Goal: Complete application form: Complete application form

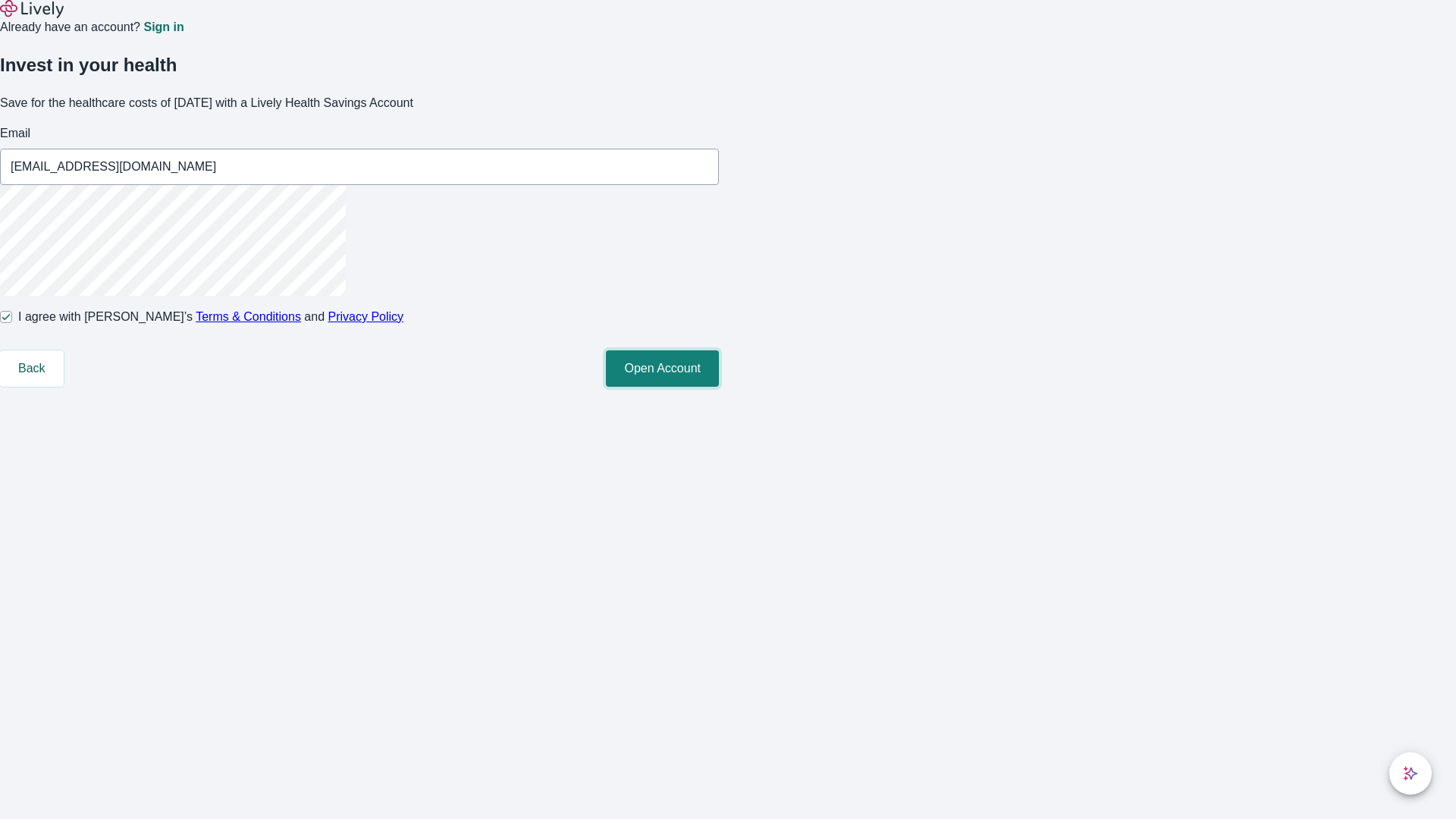
click at [719, 386] on button "Open Account" at bounding box center [662, 368] width 113 height 37
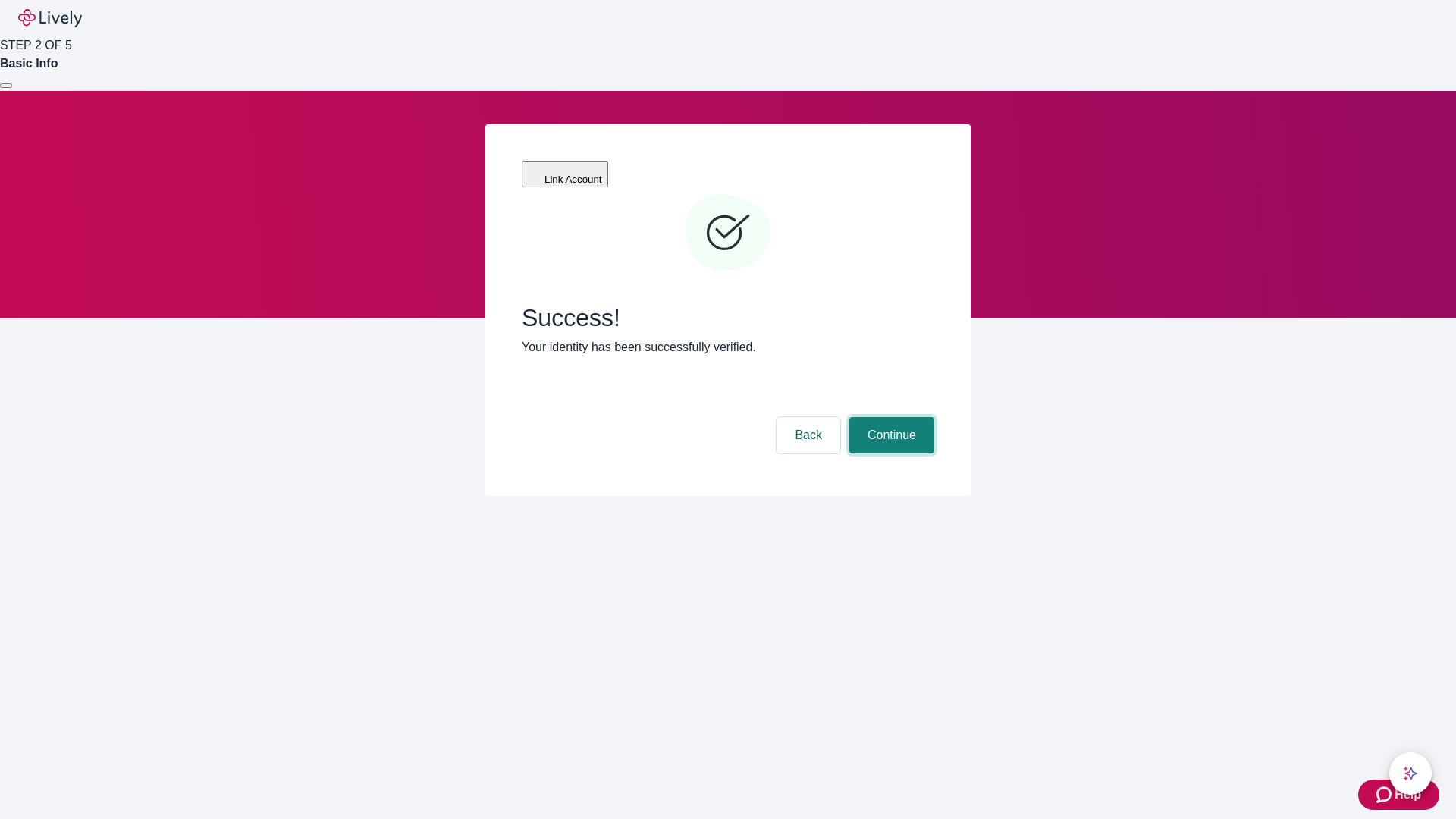
click at [890, 417] on button "Continue" at bounding box center [891, 435] width 85 height 37
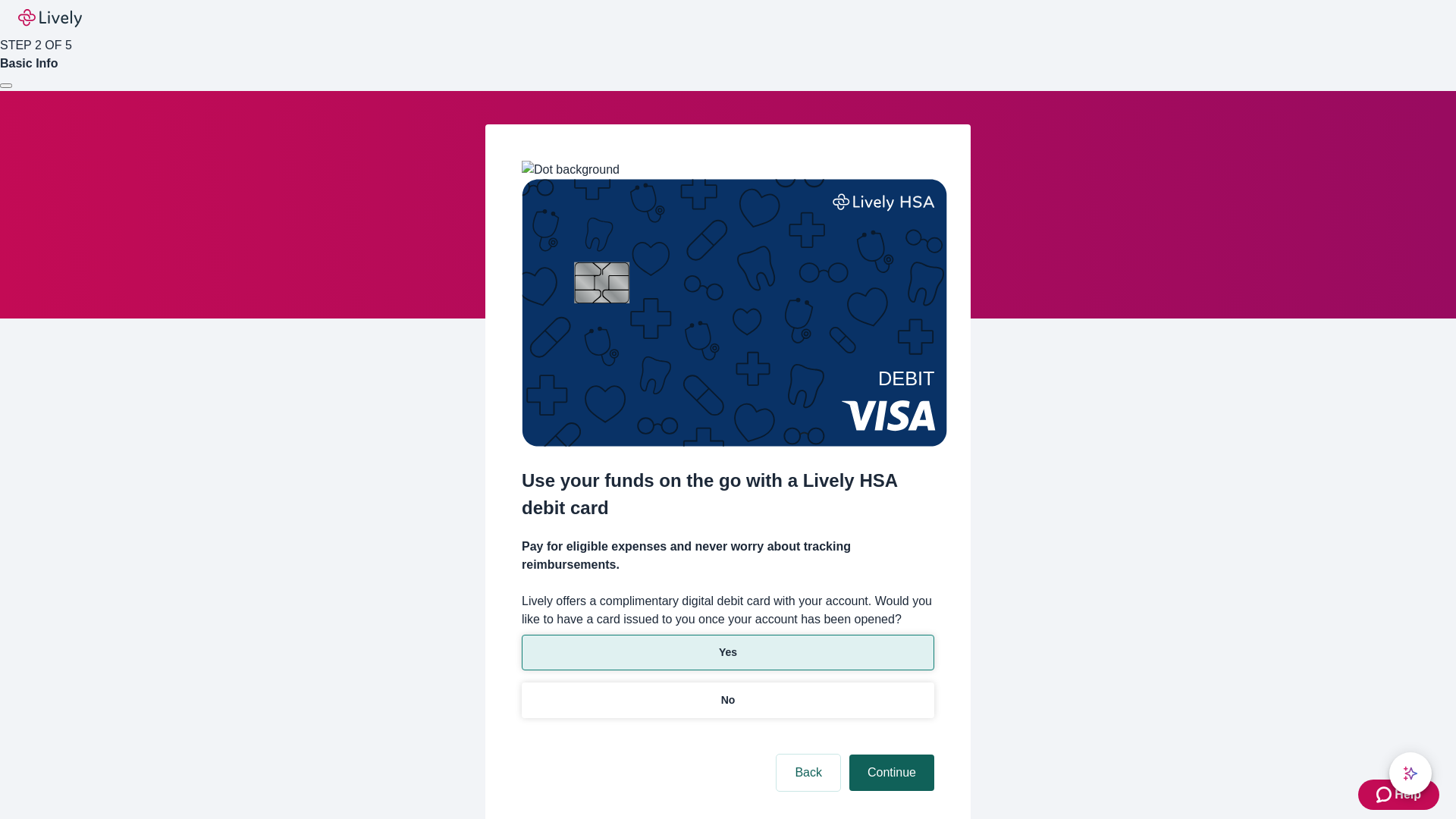
click at [727, 645] on p "Yes" at bounding box center [728, 652] width 18 height 16
click at [890, 754] on button "Continue" at bounding box center [891, 772] width 85 height 37
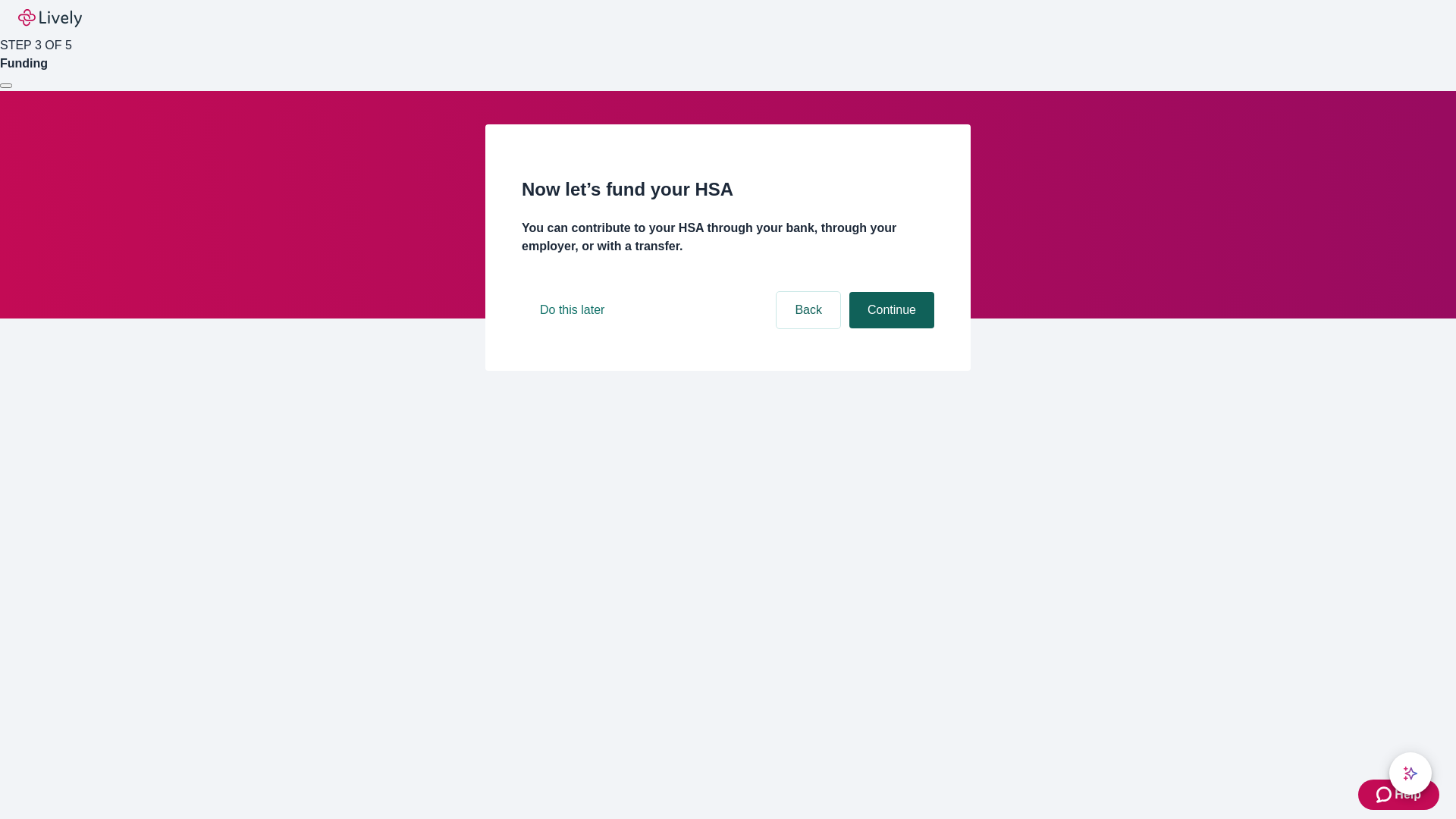
click at [890, 329] on button "Continue" at bounding box center [891, 310] width 85 height 37
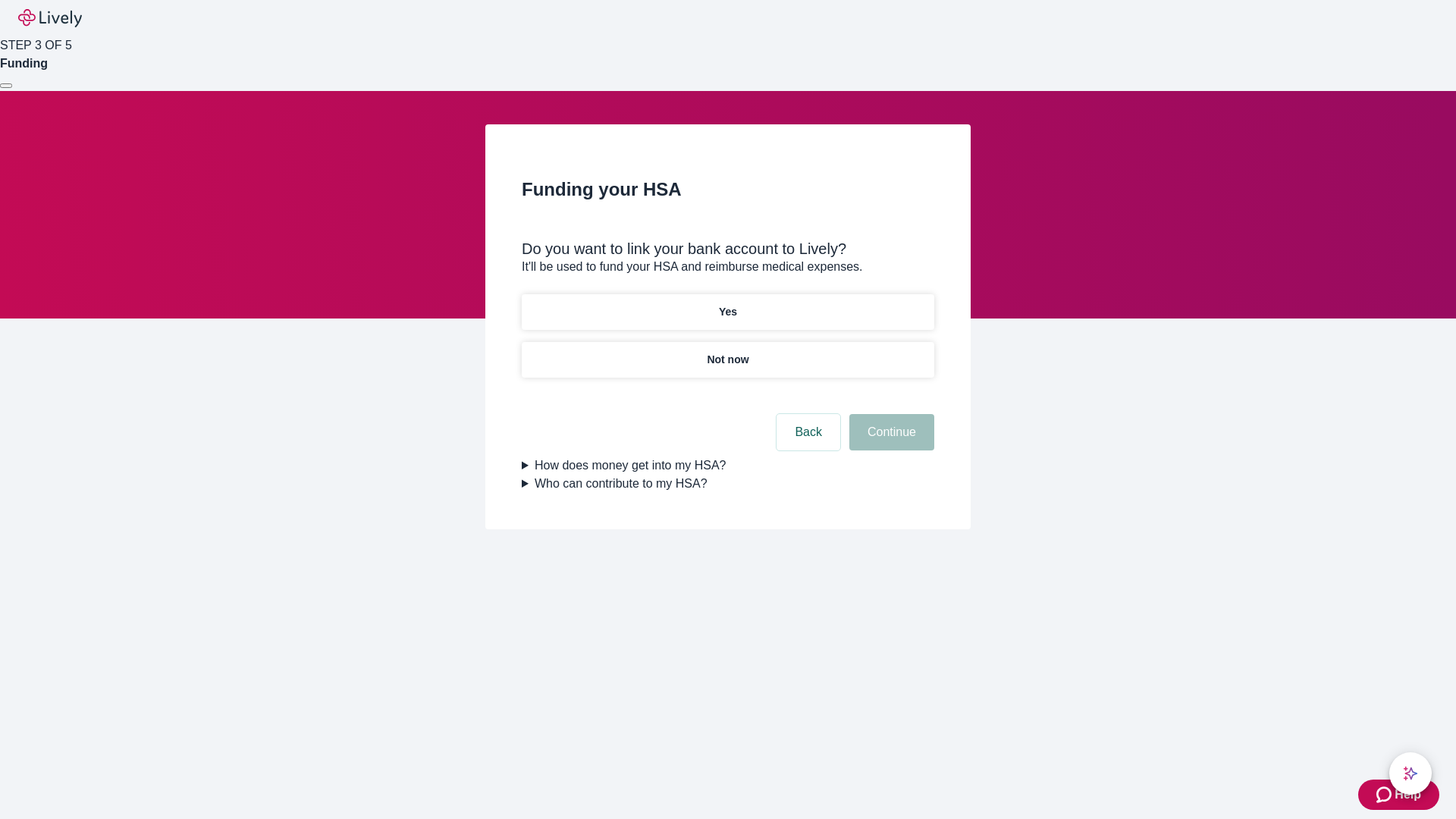
click at [727, 304] on p "Yes" at bounding box center [728, 312] width 18 height 16
click at [890, 414] on button "Continue" at bounding box center [891, 432] width 85 height 37
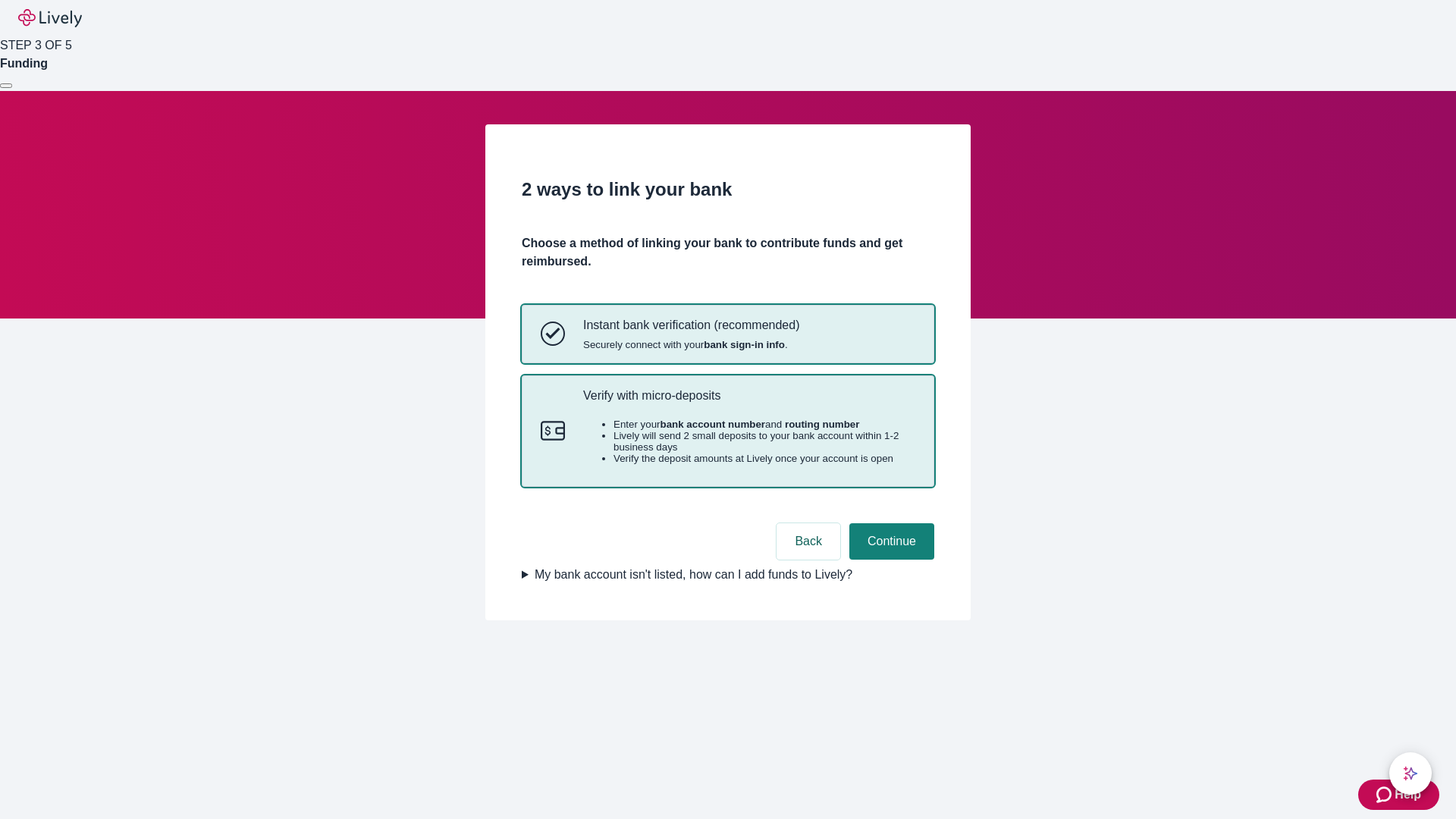
click at [749, 403] on p "Verify with micro-deposits" at bounding box center [749, 395] width 332 height 14
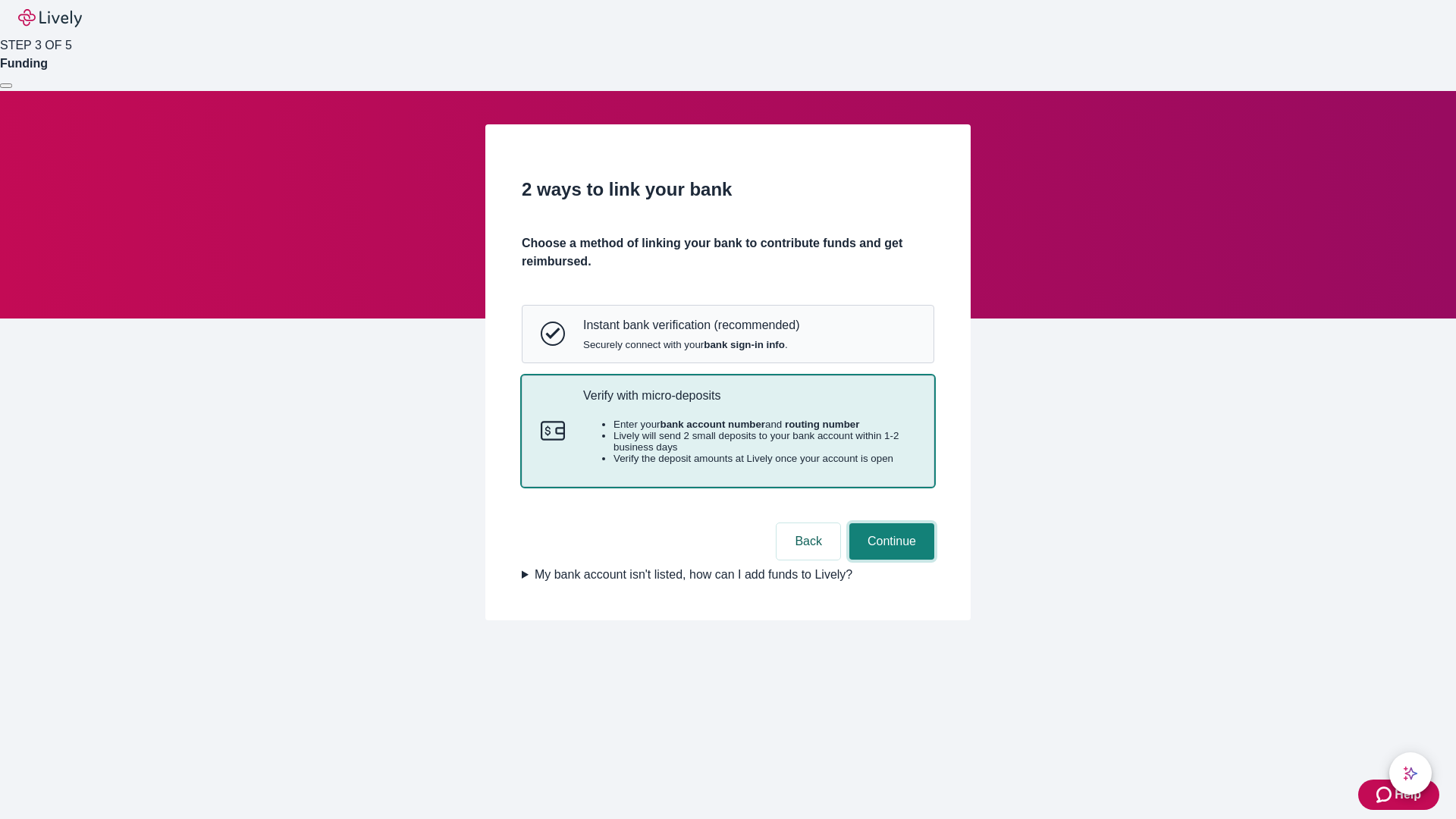
click at [890, 559] on button "Continue" at bounding box center [891, 541] width 85 height 37
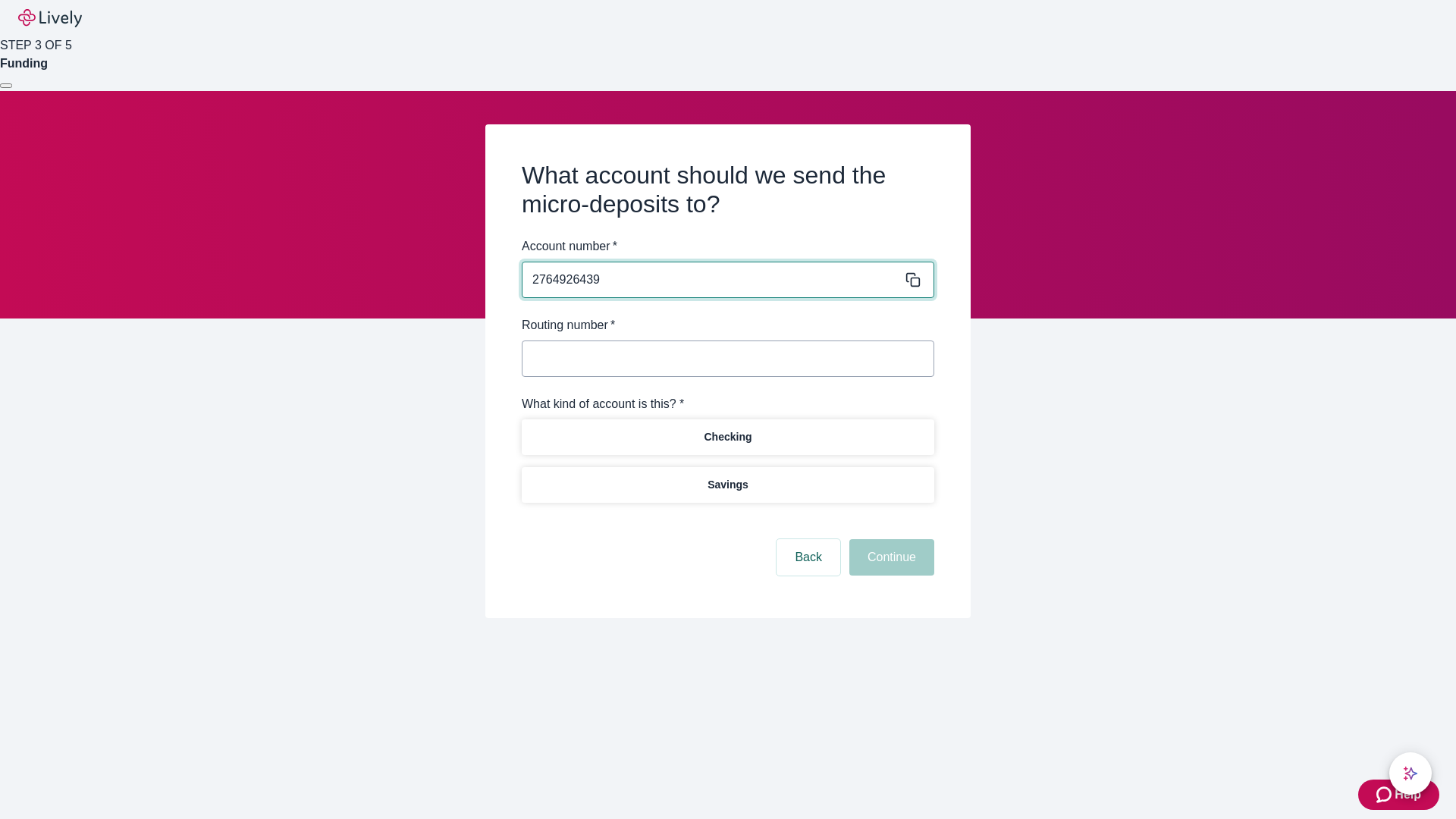
type input "2764926439"
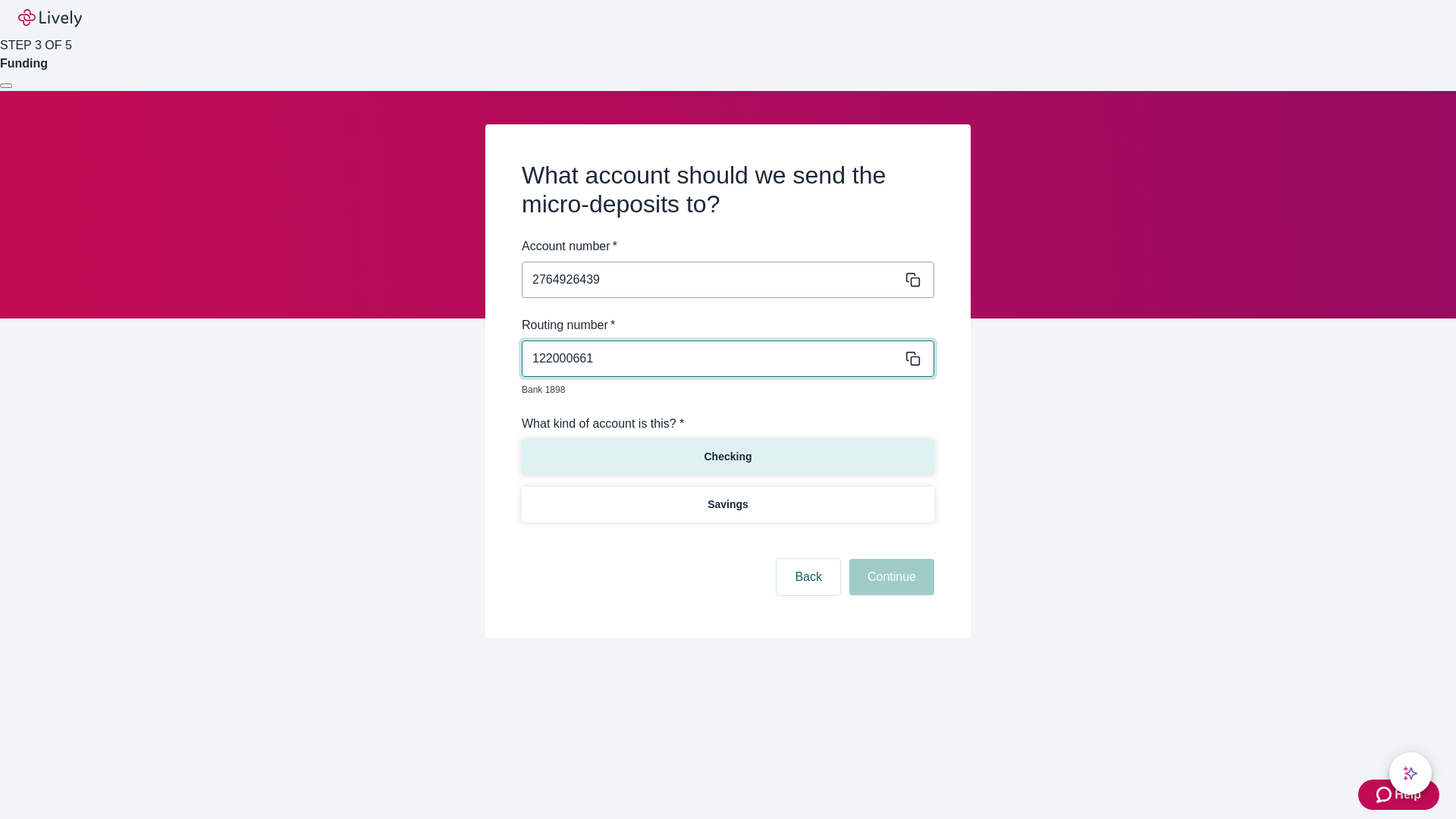
type input "122000661"
click at [727, 449] on p "Checking" at bounding box center [727, 457] width 48 height 16
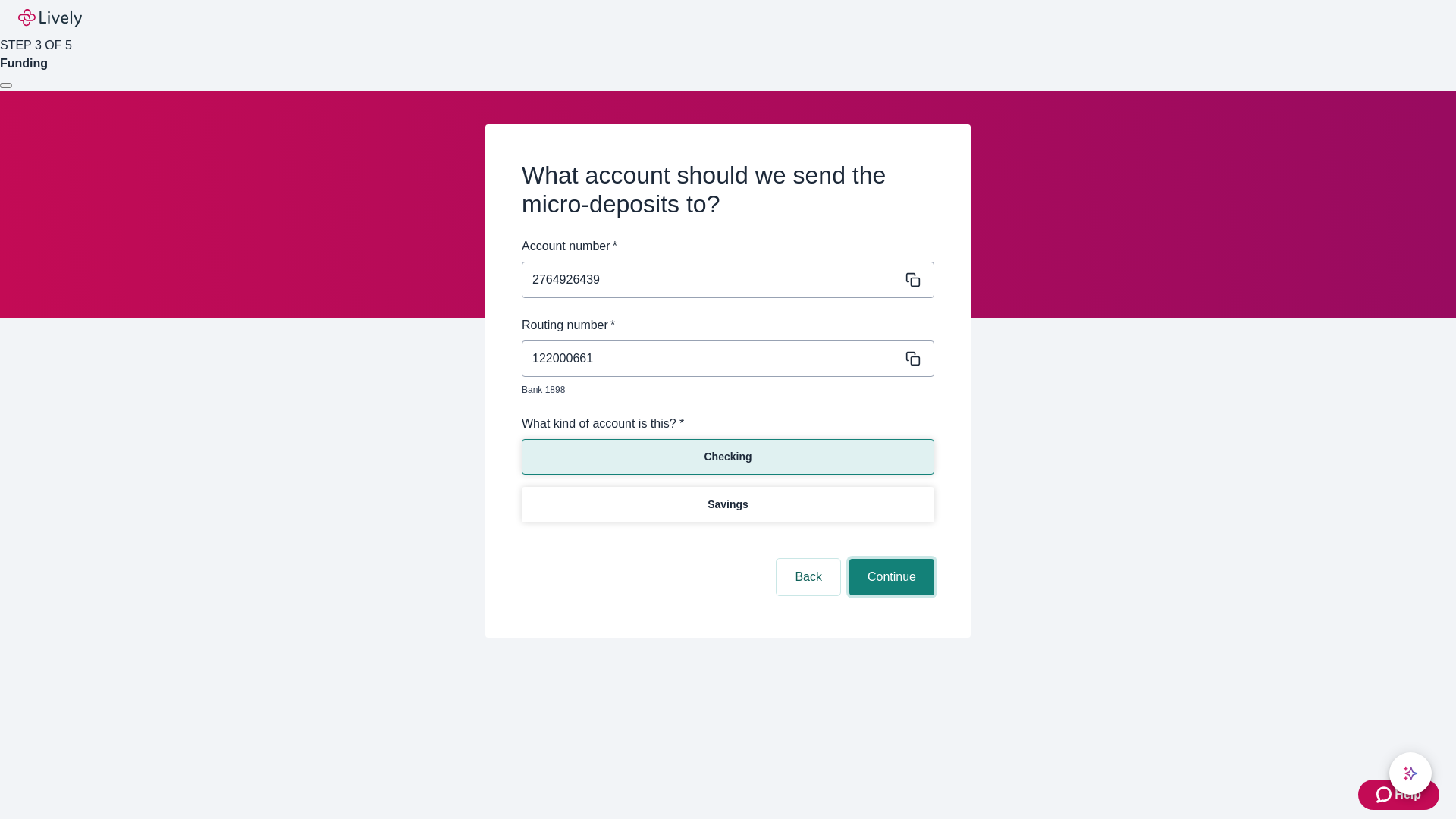
click at [890, 559] on button "Continue" at bounding box center [891, 577] width 85 height 37
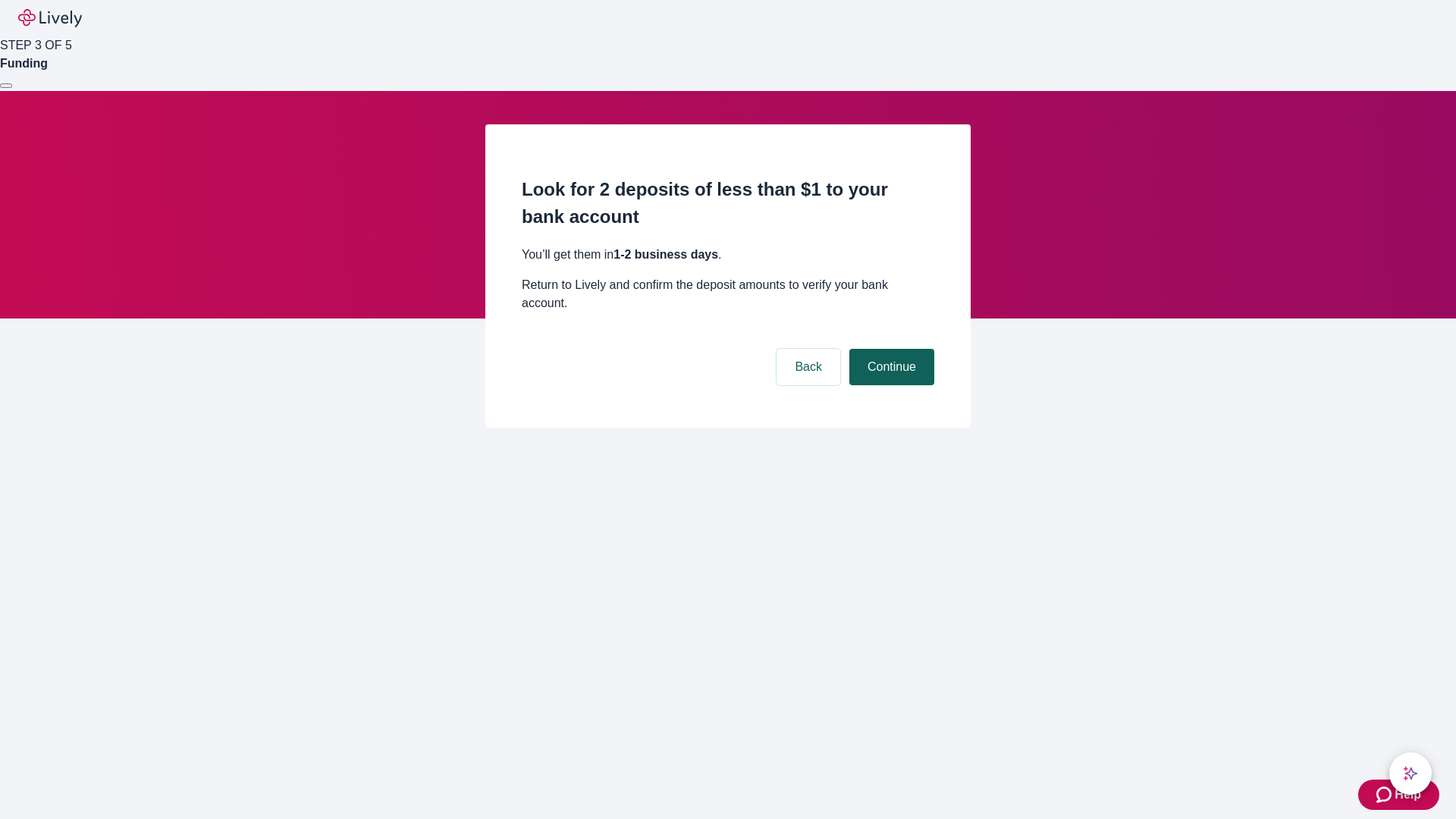
click at [890, 349] on button "Continue" at bounding box center [891, 367] width 85 height 37
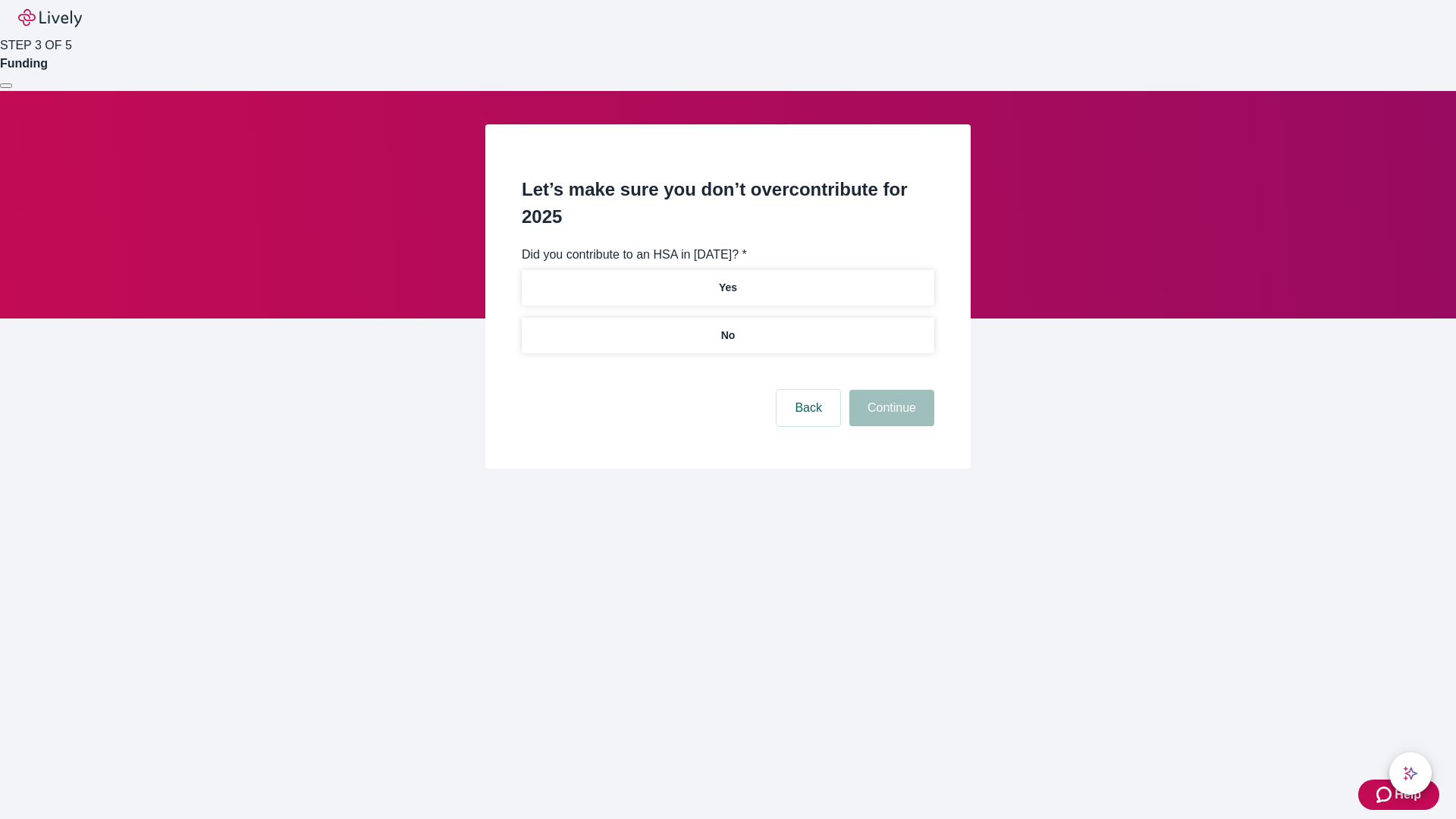
click at [727, 328] on p "No" at bounding box center [728, 336] width 14 height 16
click at [890, 390] on button "Continue" at bounding box center [891, 408] width 85 height 37
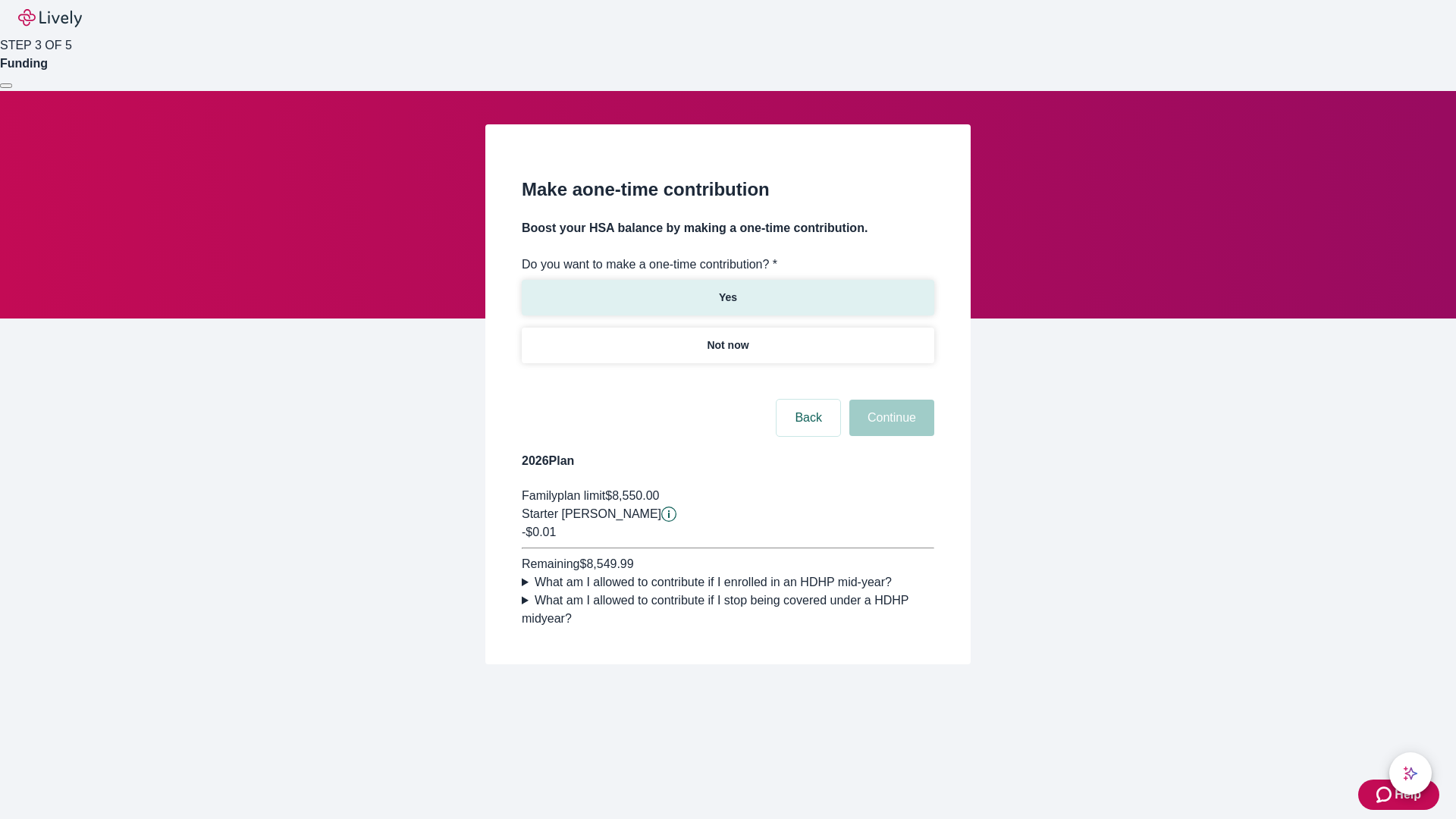
click at [727, 289] on p "Yes" at bounding box center [728, 297] width 18 height 16
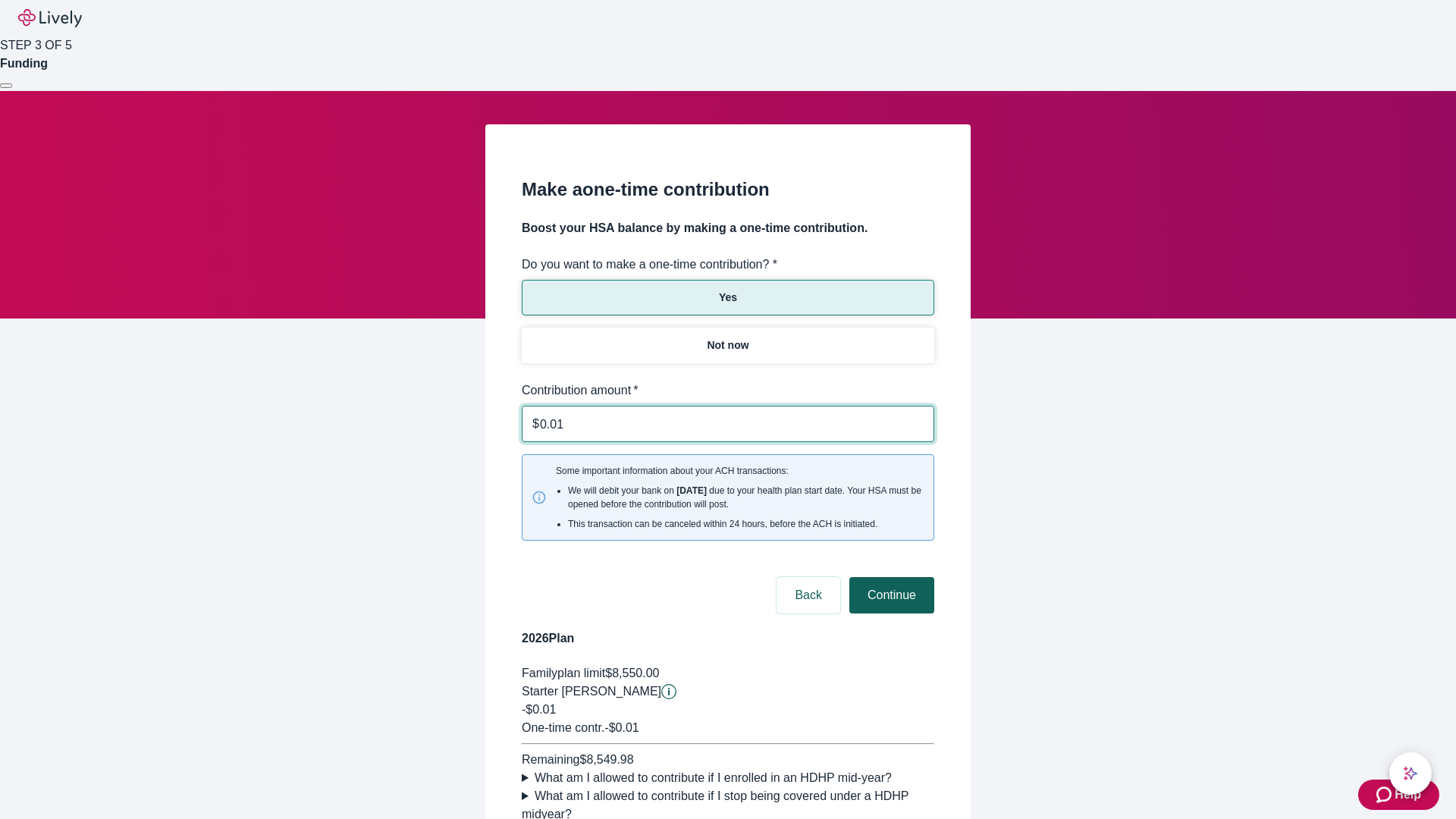
type input "0.01"
click at [890, 577] on button "Continue" at bounding box center [891, 595] width 85 height 37
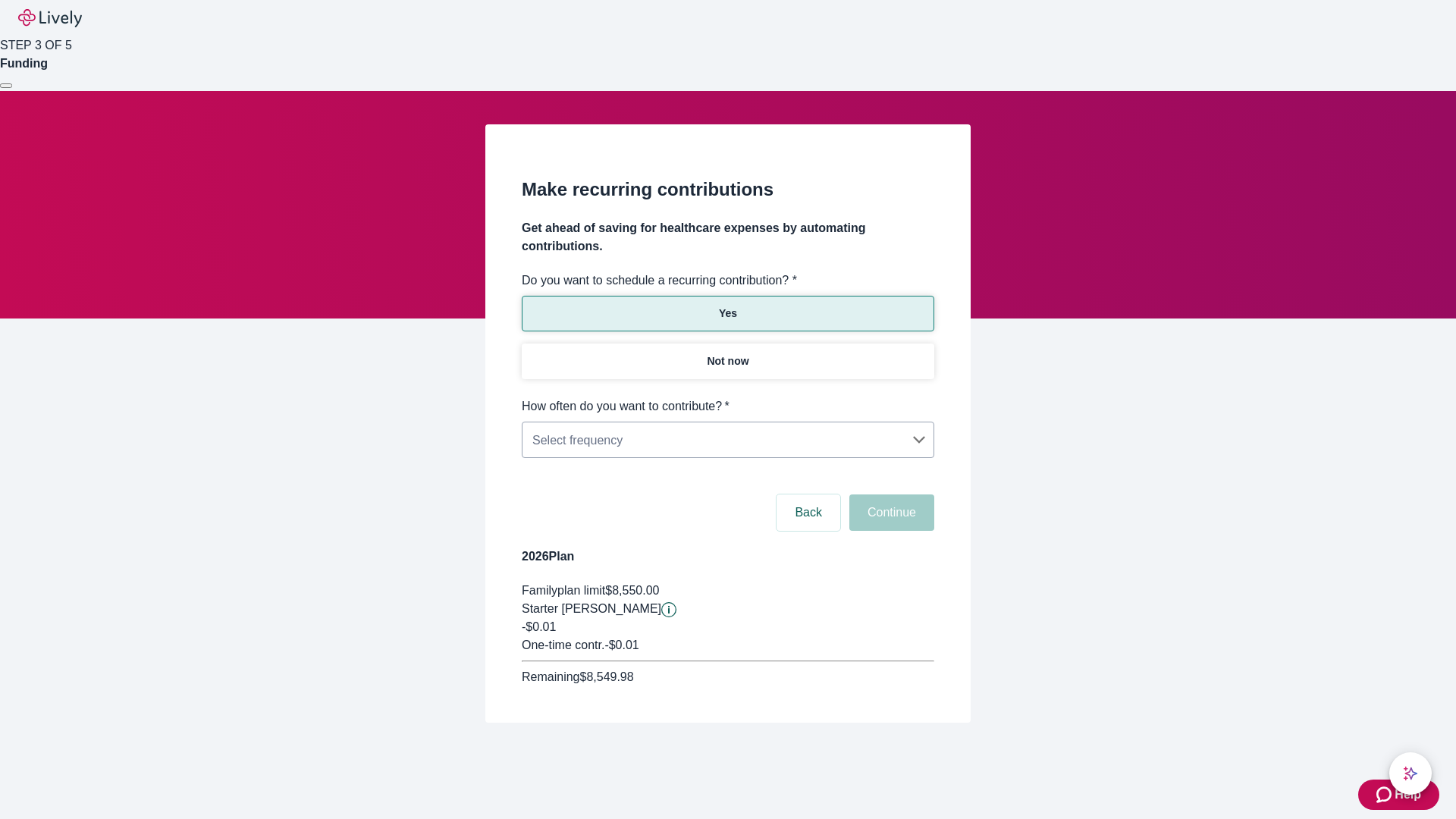
click at [727, 397] on body "Help STEP 3 OF 5 Funding Make recurring contributions Get ahead of saving for h…" at bounding box center [728, 397] width 1456 height 796
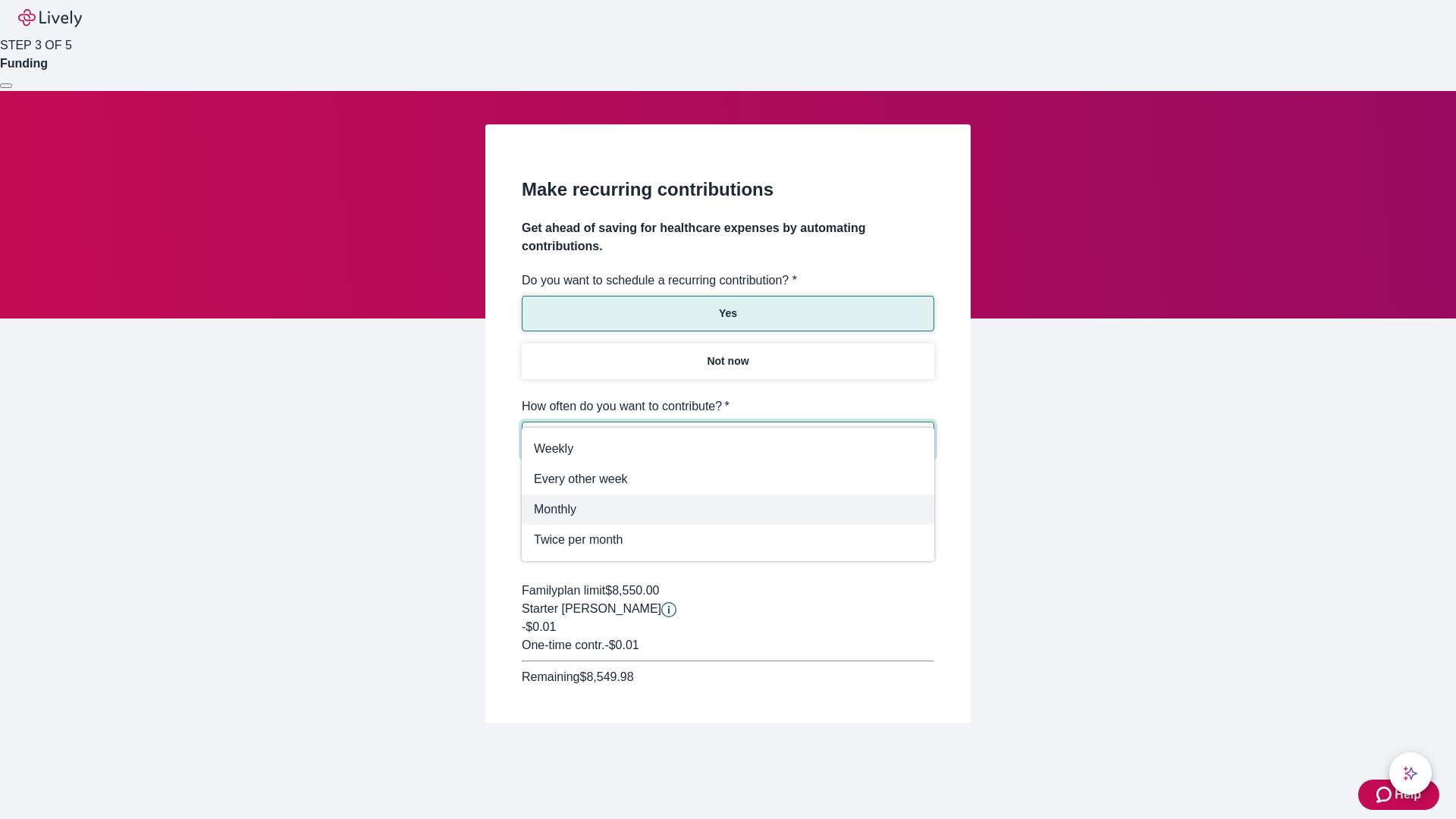
click at [728, 509] on span "Monthly" at bounding box center [728, 509] width 388 height 18
type input "Monthly"
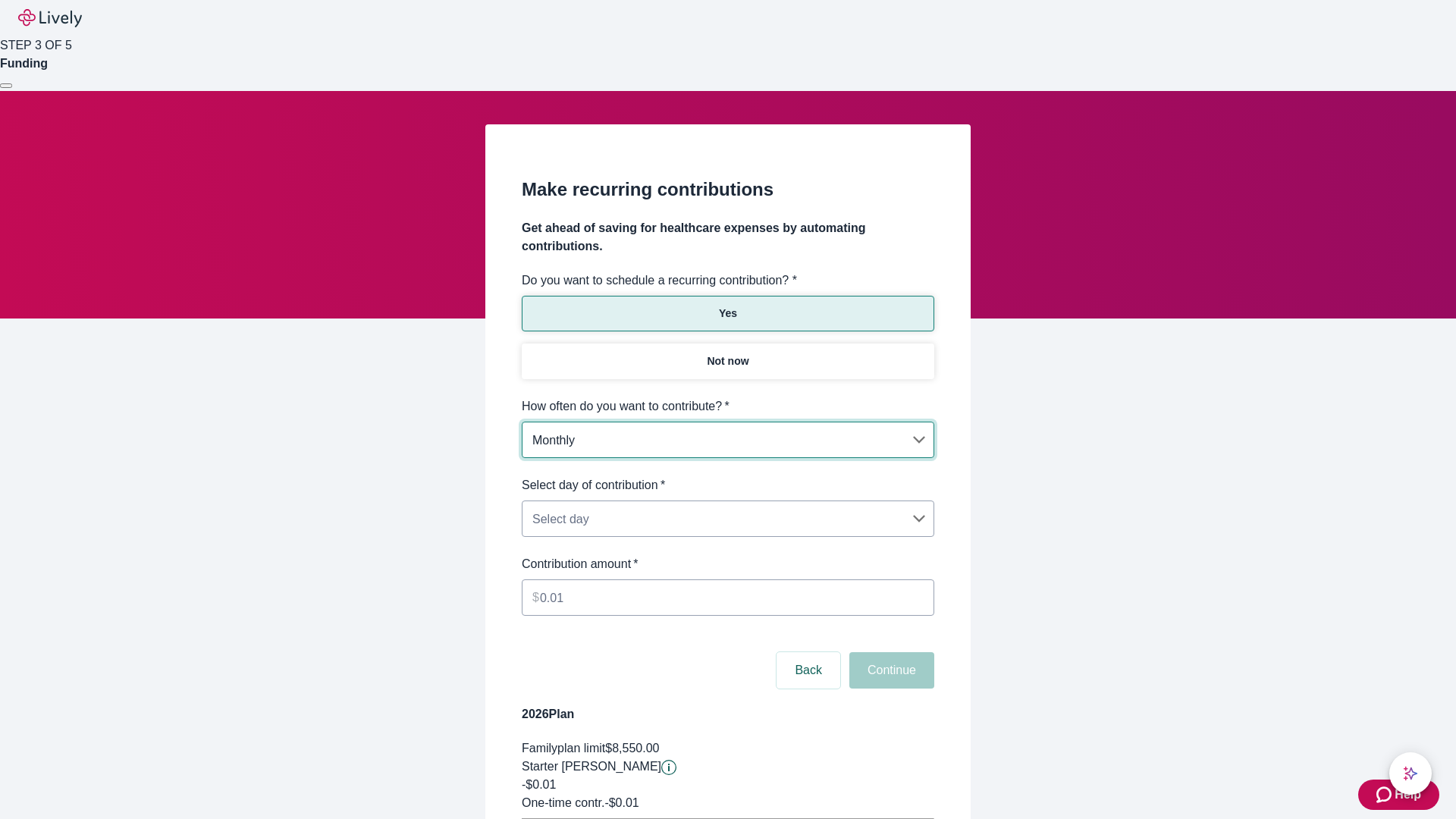
click at [727, 476] on body "Help STEP 3 OF 5 Funding Make recurring contributions Get ahead of saving for h…" at bounding box center [728, 476] width 1456 height 953
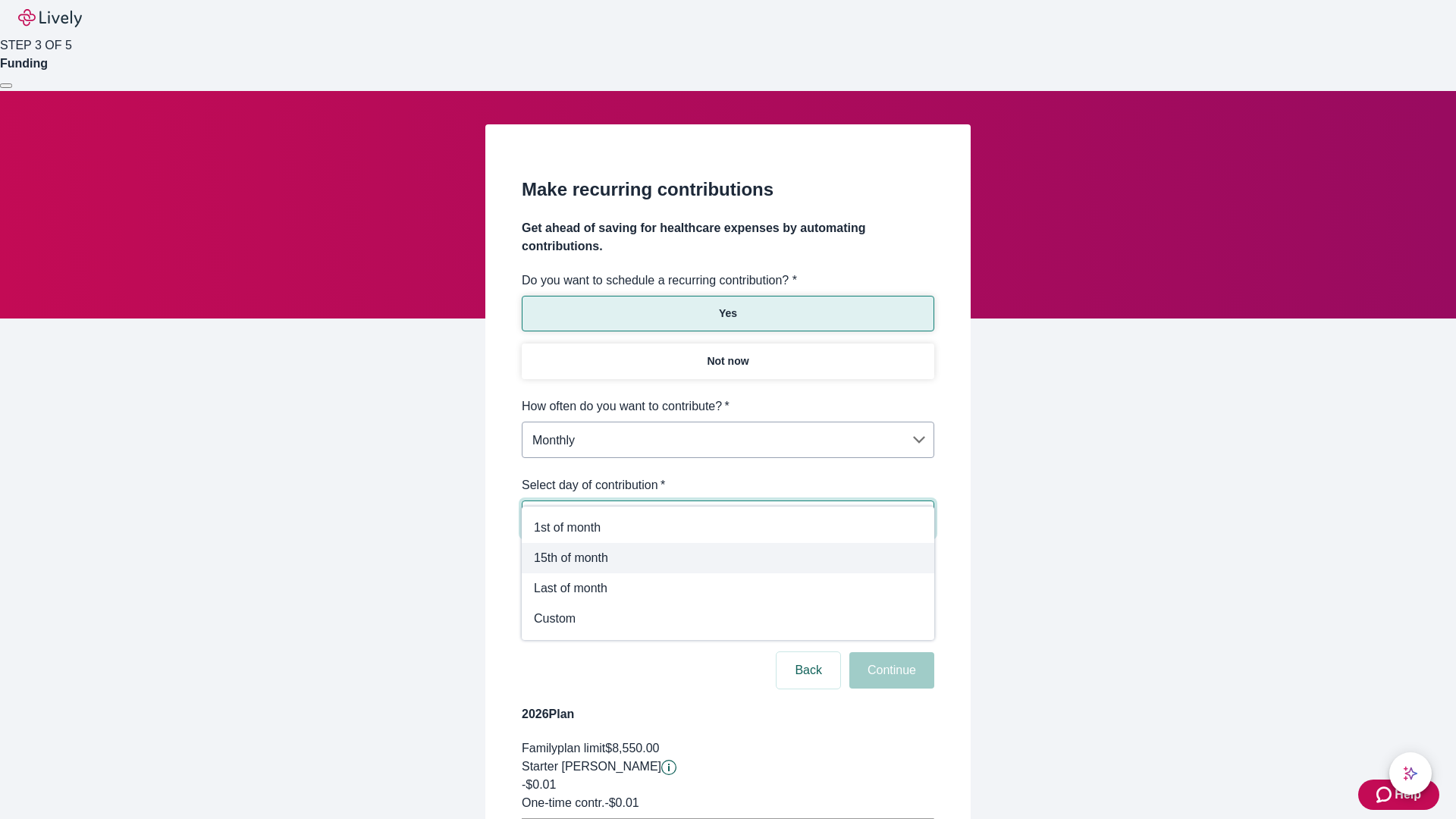
click at [728, 558] on span "15th of month" at bounding box center [728, 558] width 388 height 18
type input "Monthly15th"
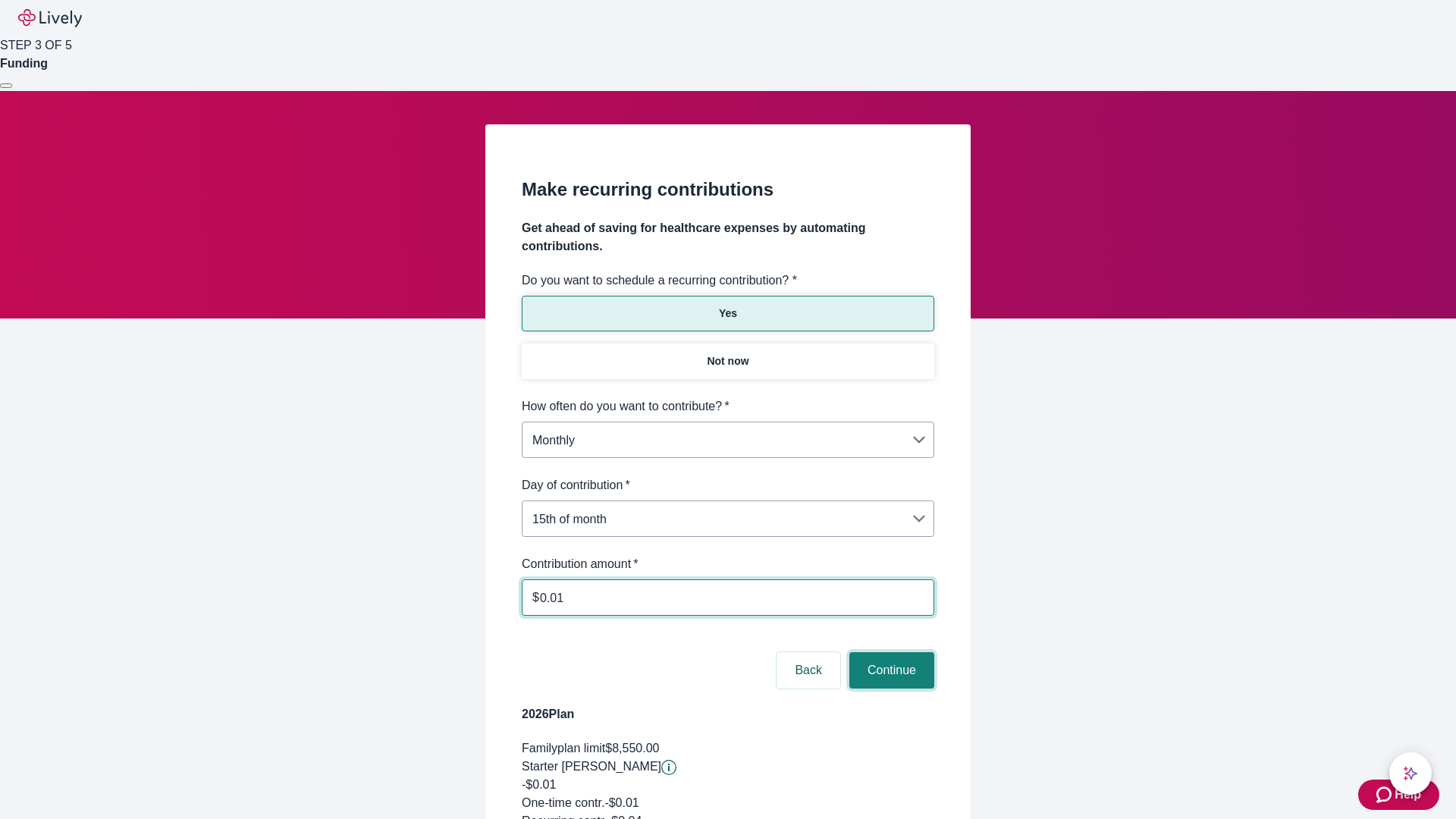
click at [890, 652] on button "Continue" at bounding box center [891, 670] width 85 height 37
